Goal: Task Accomplishment & Management: Manage account settings

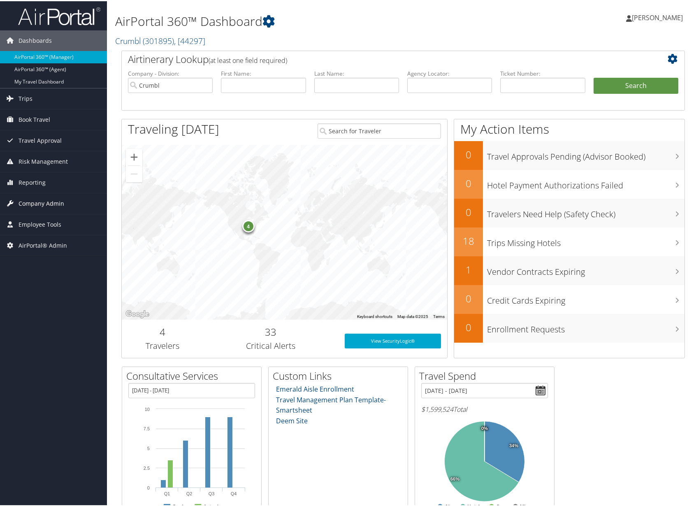
click at [53, 206] on span "Company Admin" at bounding box center [41, 202] width 46 height 21
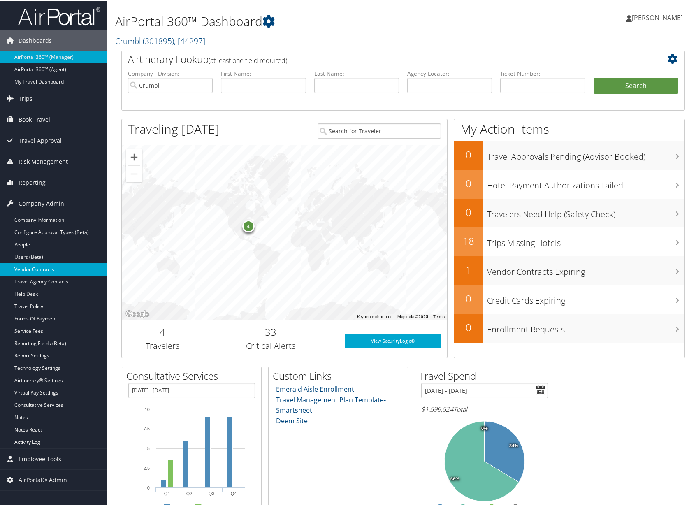
click at [39, 269] on link "Vendor Contracts" at bounding box center [53, 268] width 107 height 12
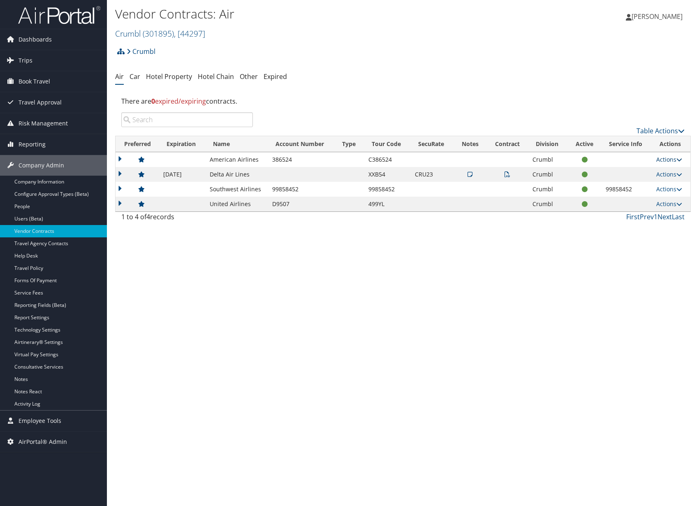
click at [664, 160] on link "Actions" at bounding box center [669, 159] width 26 height 8
click at [656, 172] on link "View Contracts" at bounding box center [653, 171] width 55 height 14
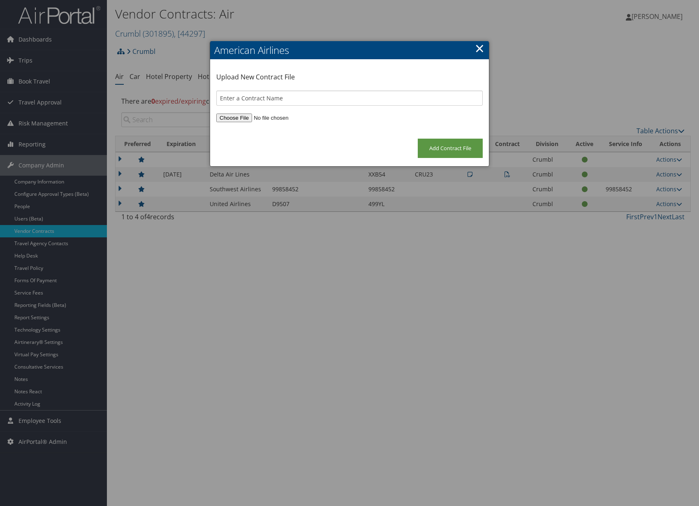
click at [478, 51] on link "×" at bounding box center [479, 48] width 9 height 16
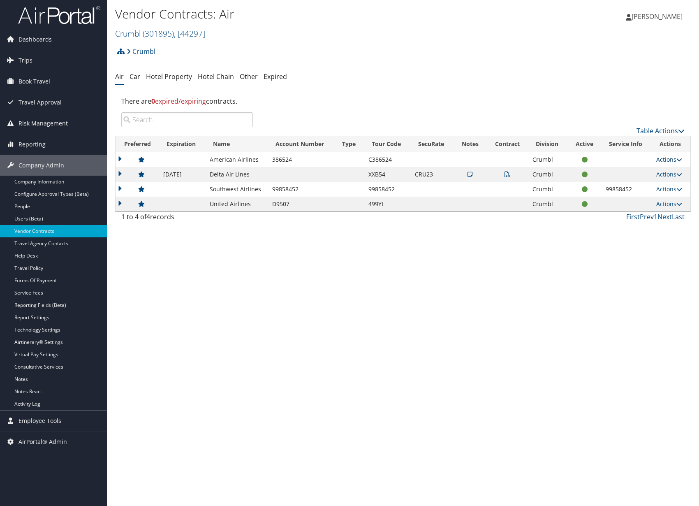
click at [668, 160] on link "Actions" at bounding box center [669, 159] width 26 height 8
click at [652, 185] on link "Edit Contract" at bounding box center [653, 185] width 55 height 14
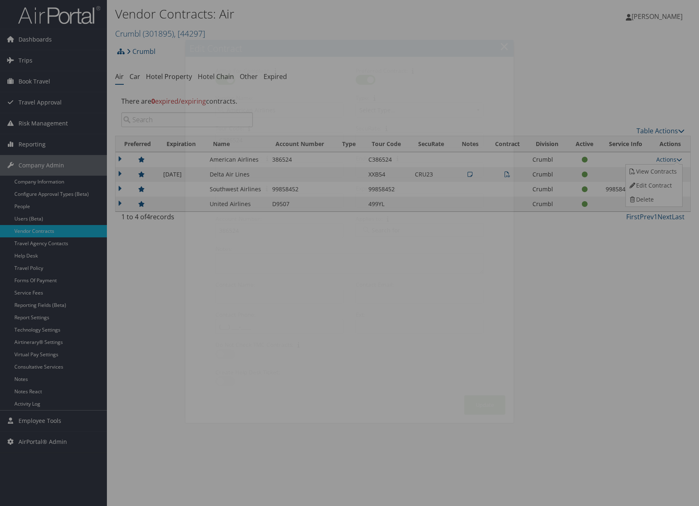
select select "[object Object]"
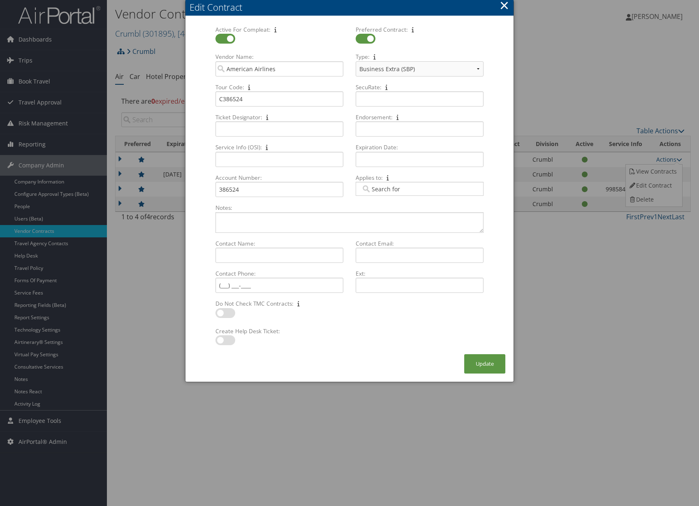
click at [504, 9] on button "×" at bounding box center [503, 5] width 9 height 16
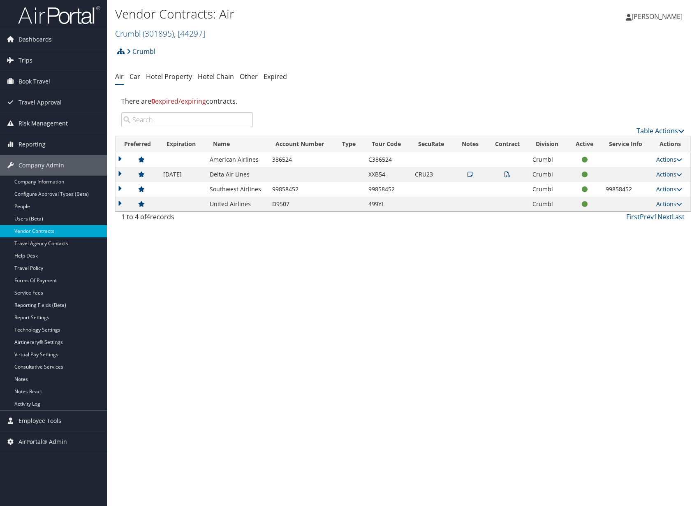
click at [272, 391] on div "Vendor Contracts: Air Crumbl ( 301895 ) , [ 44297 ] Crumbl Sorenson Communicati…" at bounding box center [403, 253] width 592 height 506
click at [187, 74] on link "Hotel Property" at bounding box center [169, 76] width 46 height 9
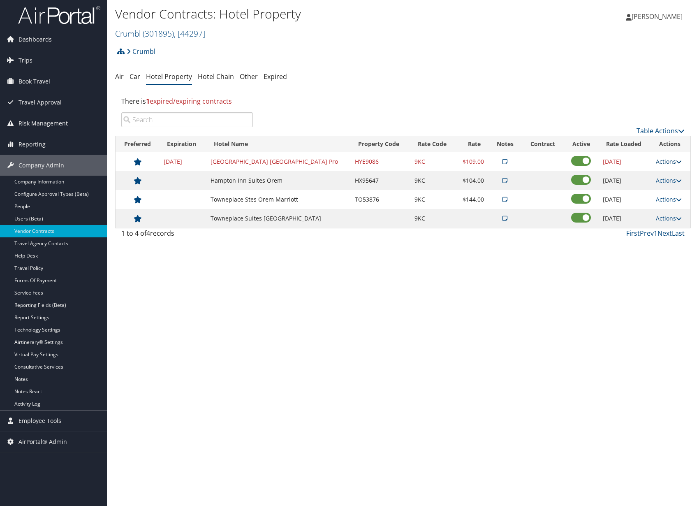
click at [676, 162] on icon at bounding box center [679, 162] width 6 height 6
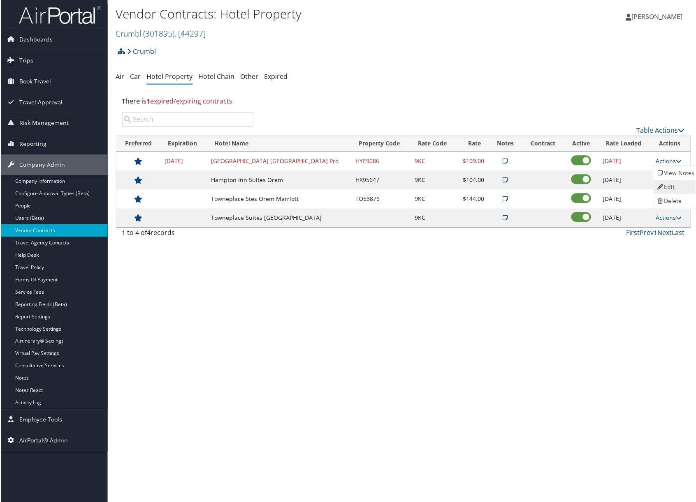
click at [670, 189] on link "Edit" at bounding box center [675, 187] width 44 height 14
select select "NLRA"
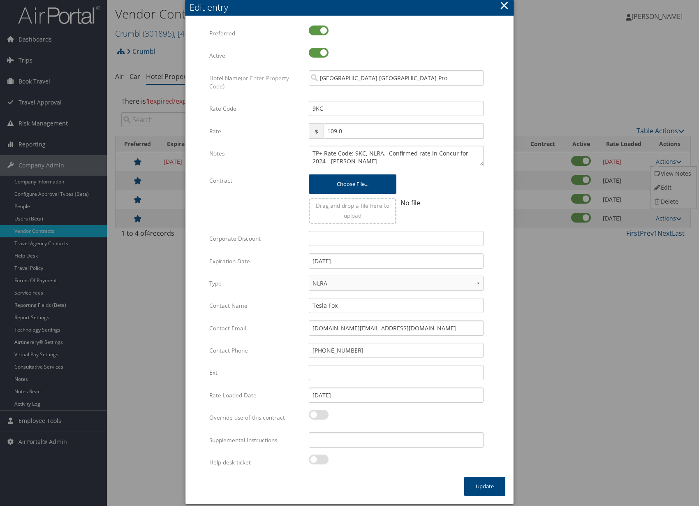
drag, startPoint x: 623, startPoint y: 311, endPoint x: 606, endPoint y: 306, distance: 17.6
click at [623, 312] on div at bounding box center [349, 253] width 699 height 506
click at [509, 3] on div "Edit entry" at bounding box center [352, 7] width 324 height 13
click at [506, 7] on button "×" at bounding box center [503, 5] width 9 height 16
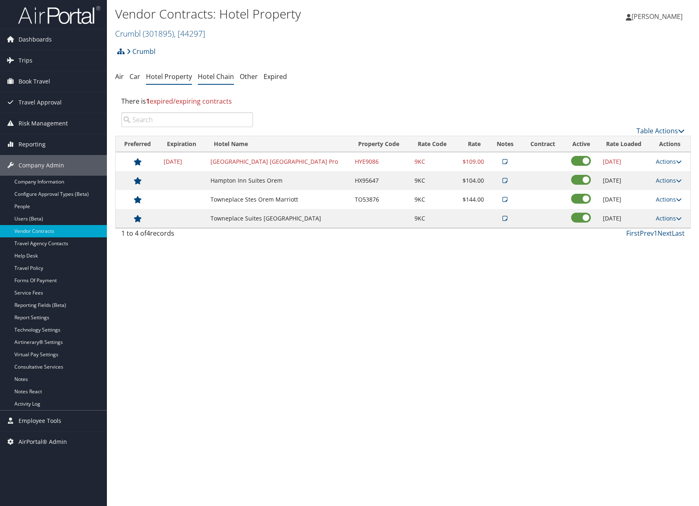
click at [209, 81] on li "Hotel Chain" at bounding box center [216, 76] width 36 height 15
click at [216, 77] on link "Hotel Chain" at bounding box center [216, 76] width 36 height 9
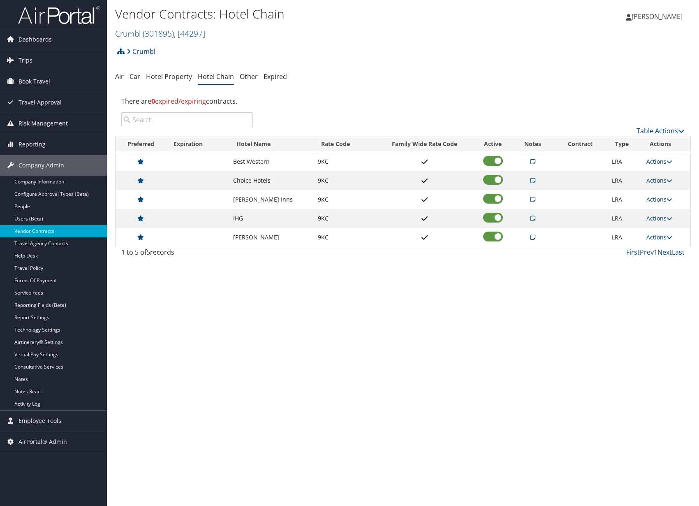
click at [648, 164] on link "Actions" at bounding box center [659, 161] width 26 height 8
click at [658, 183] on link "Edit" at bounding box center [669, 187] width 44 height 14
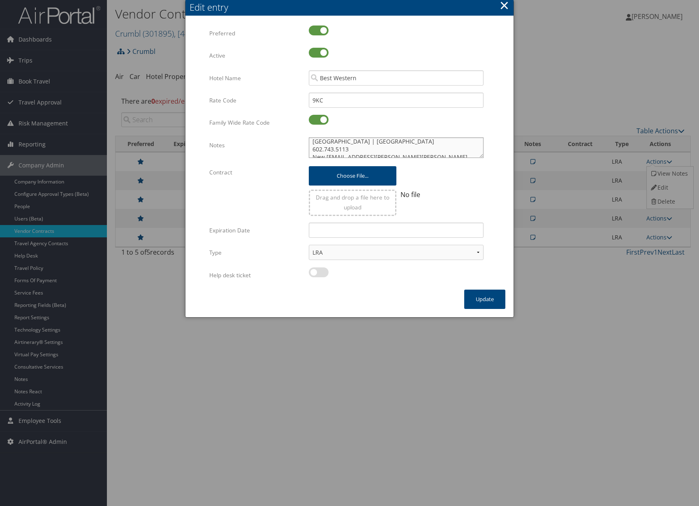
scroll to position [34, 0]
drag, startPoint x: 364, startPoint y: 144, endPoint x: 377, endPoint y: 170, distance: 28.9
click at [377, 170] on div "Multiple values The selected items contain different values for this input. To …" at bounding box center [349, 157] width 280 height 264
click at [442, 150] on textarea "Loaded in TP+ 5.22.24 Kerri Trefzger| Account Manager & Development | Worldwide…" at bounding box center [396, 147] width 175 height 21
click at [453, 170] on div at bounding box center [439, 175] width 87 height 19
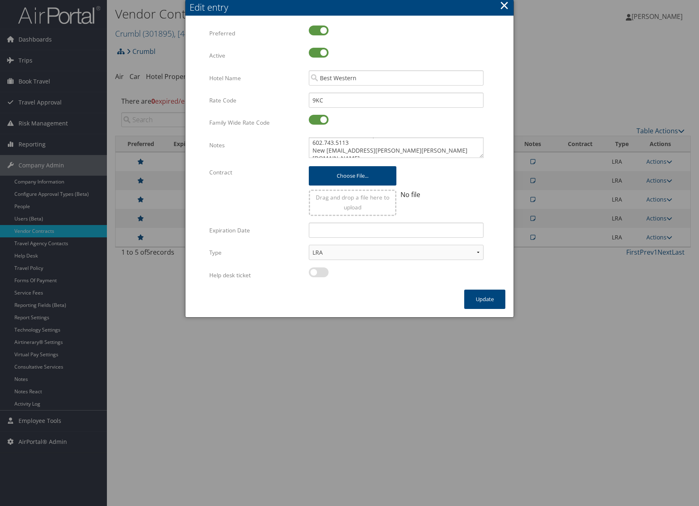
click at [503, 8] on button "×" at bounding box center [503, 5] width 9 height 16
